Goal: Find contact information: Find contact information

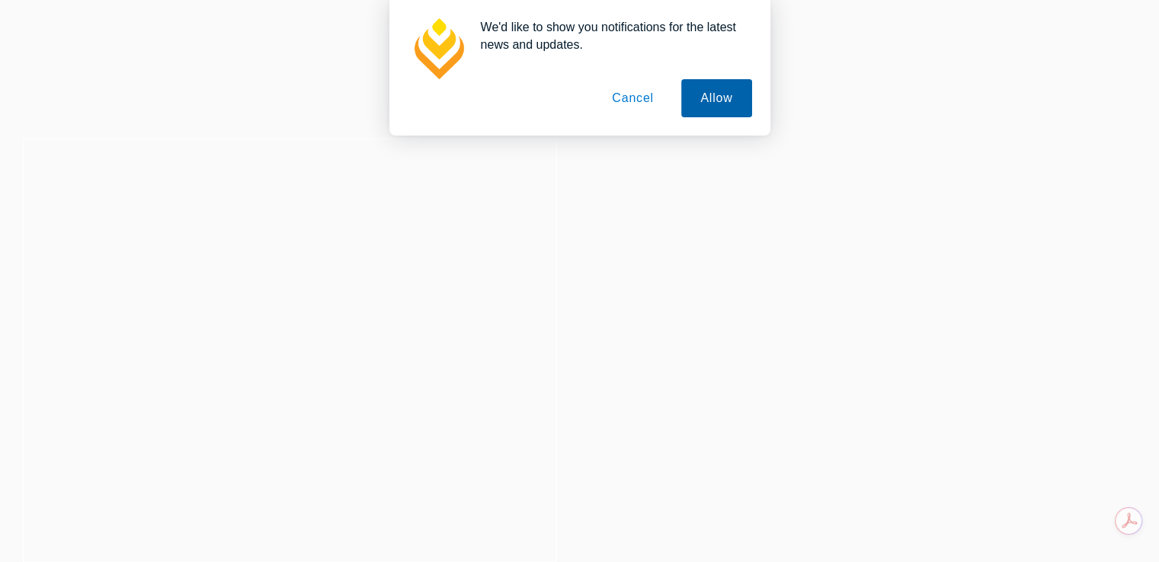
click at [719, 99] on button "Allow" at bounding box center [716, 98] width 70 height 38
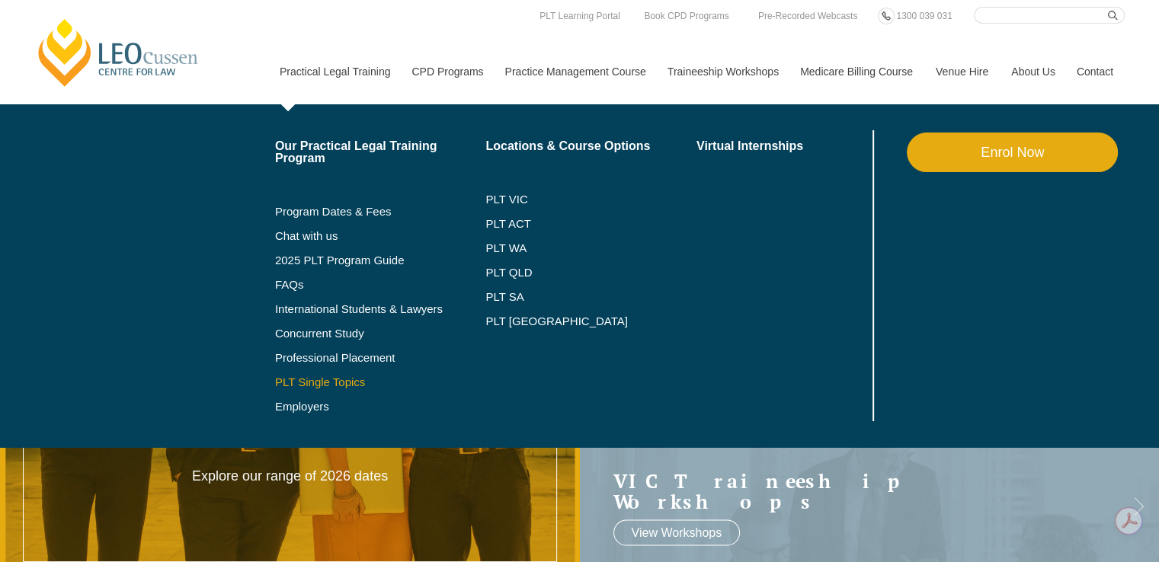
click at [329, 384] on link "PLT Single Topics" at bounding box center [380, 382] width 211 height 12
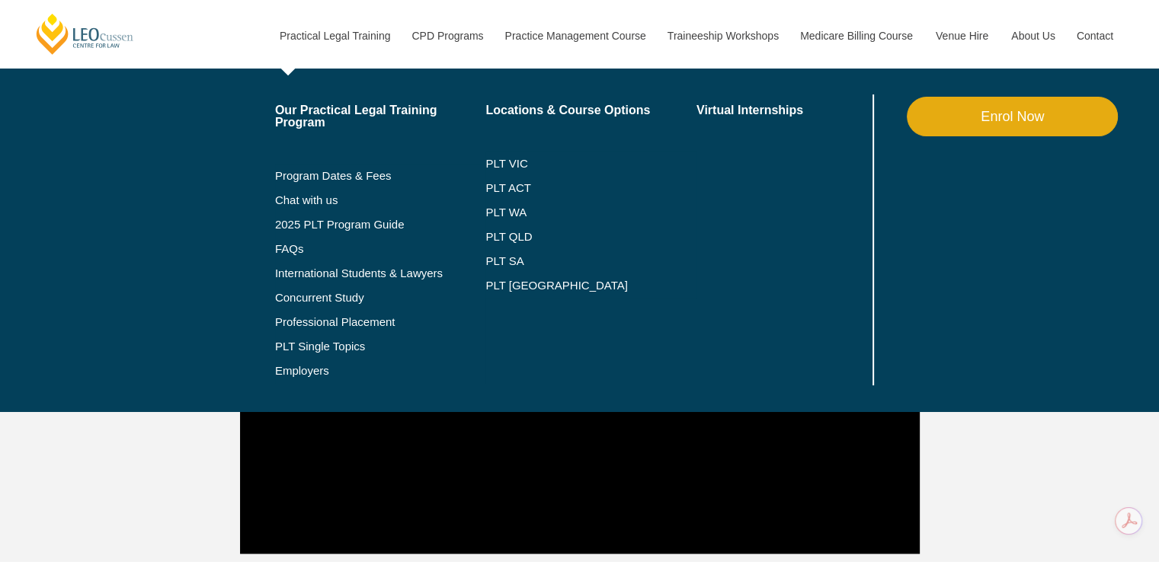
scroll to position [1676, 0]
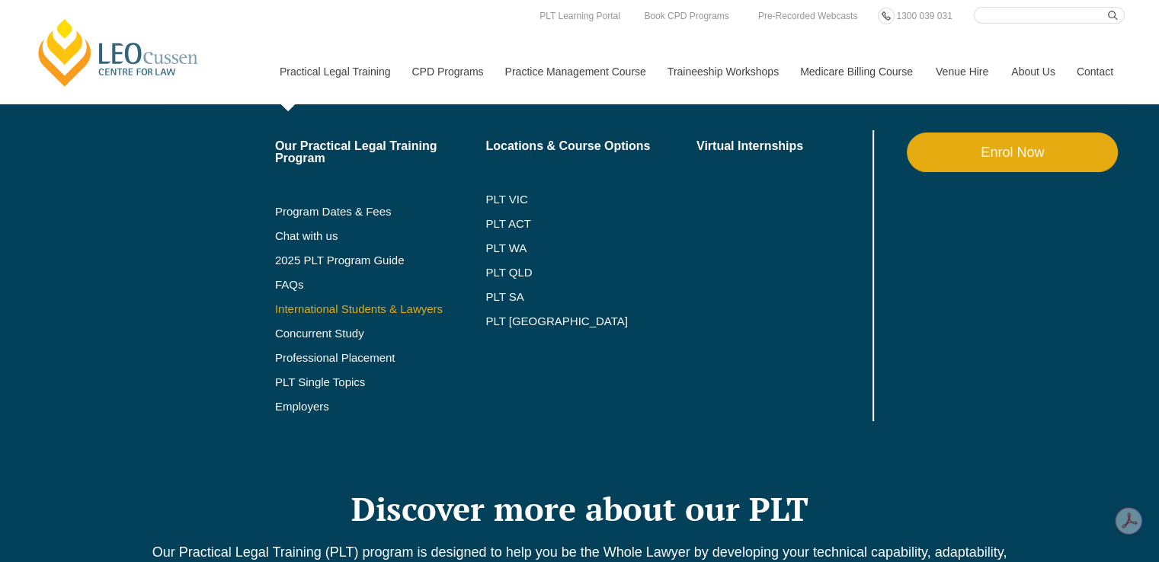
click at [356, 306] on link "International Students & Lawyers" at bounding box center [380, 309] width 211 height 12
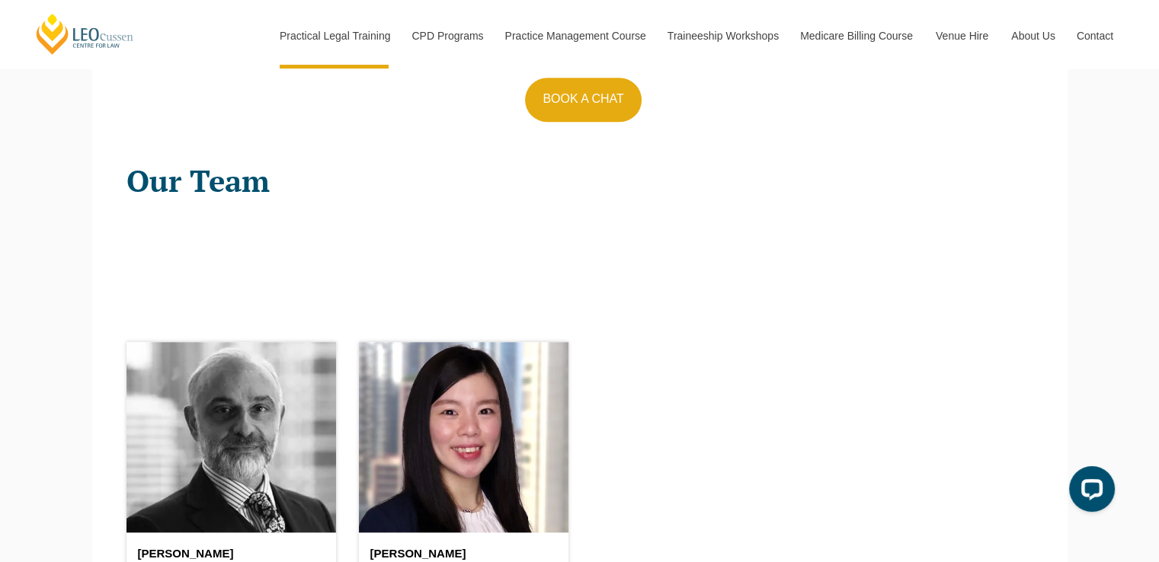
scroll to position [1829, 0]
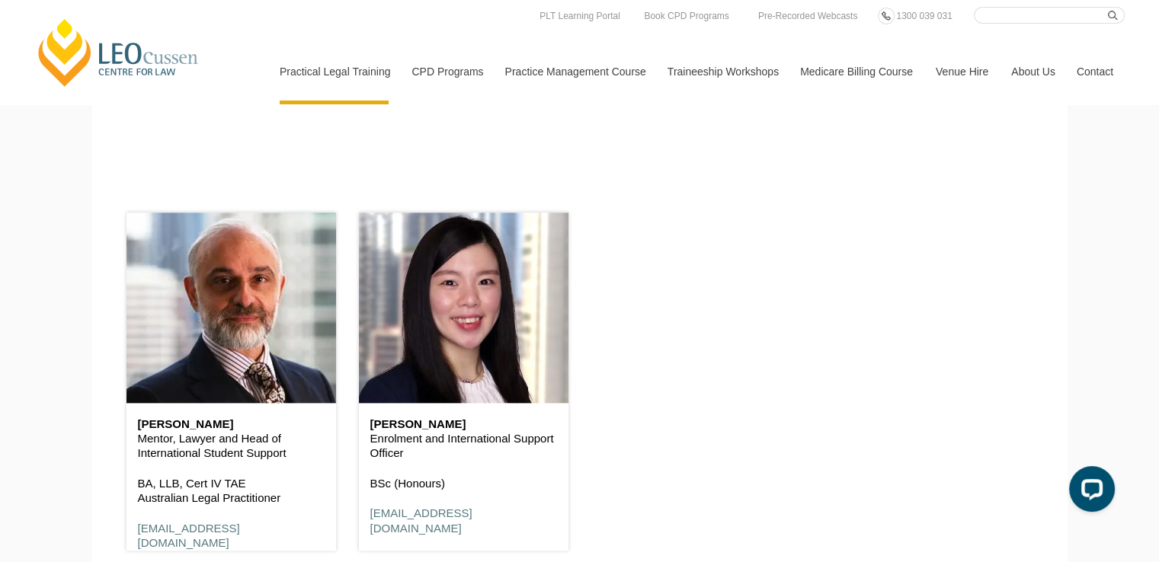
drag, startPoint x: 365, startPoint y: 520, endPoint x: 536, endPoint y: 522, distance: 171.5
click at [536, 522] on div "Eleen Wee Enrolment and International Support Officer BSc (Honours) internation…" at bounding box center [464, 477] width 210 height 148
copy link "international@leocussen.edu.au"
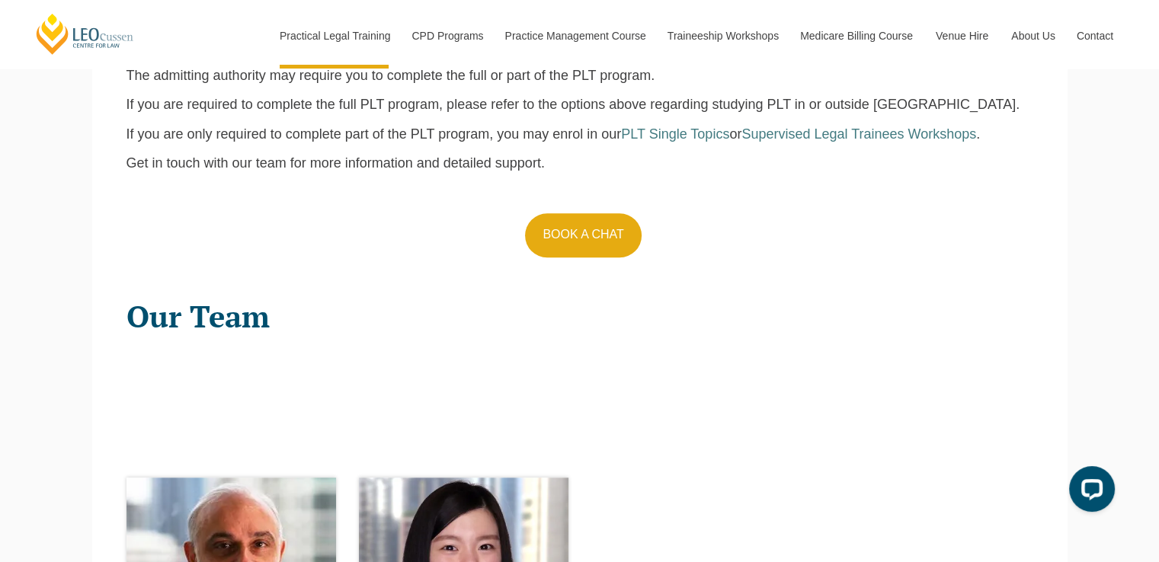
scroll to position [1600, 0]
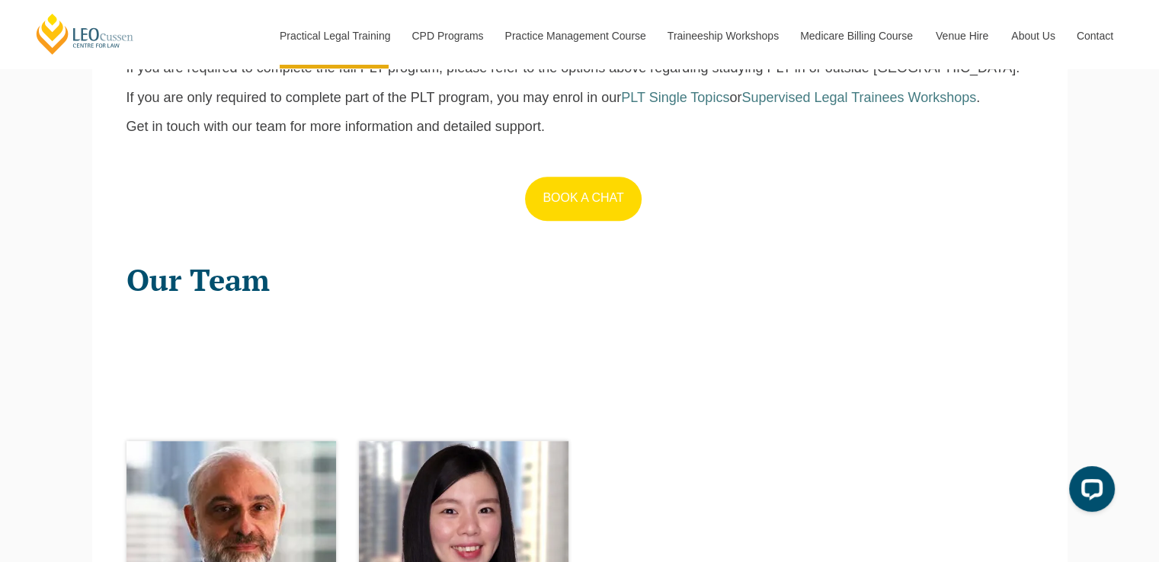
click at [568, 203] on link "BOOK A CHAT" at bounding box center [583, 199] width 116 height 44
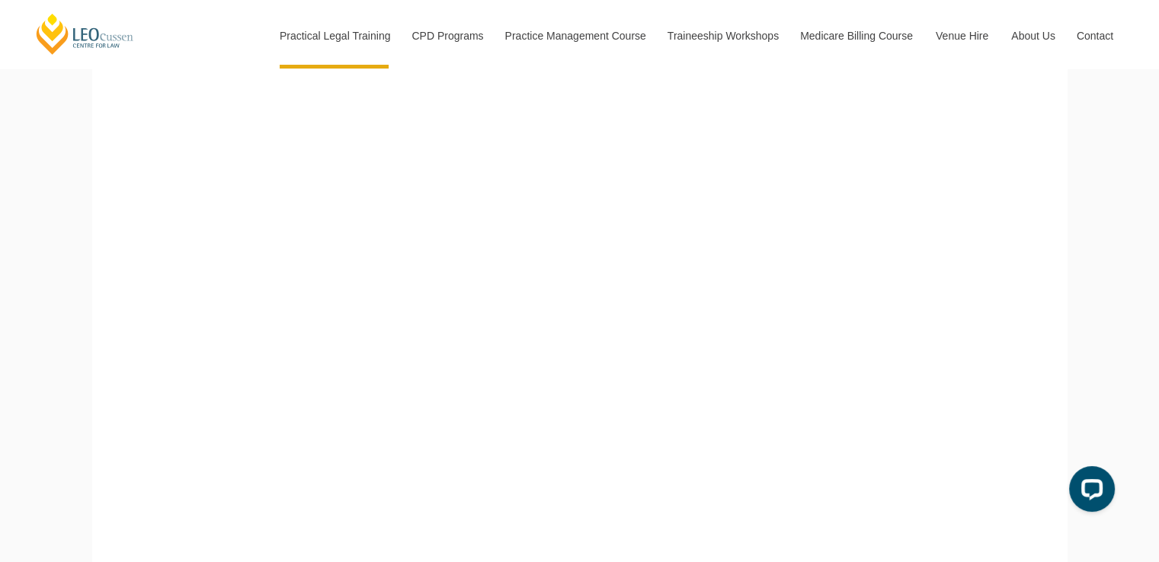
scroll to position [587, 0]
